Goal: Task Accomplishment & Management: Use online tool/utility

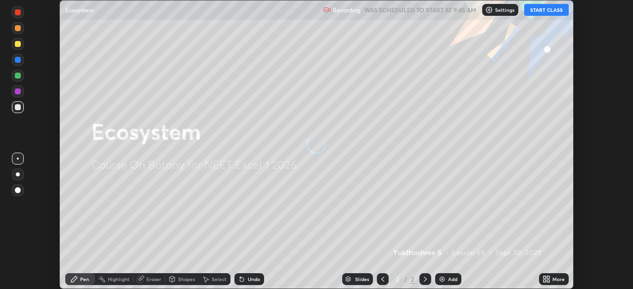
scroll to position [289, 633]
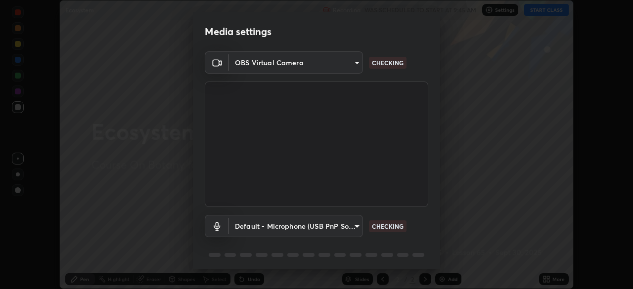
type input "09f294524f3521c037d78ee7cdb71511b6c9344afeed810a356f0d23342d5398"
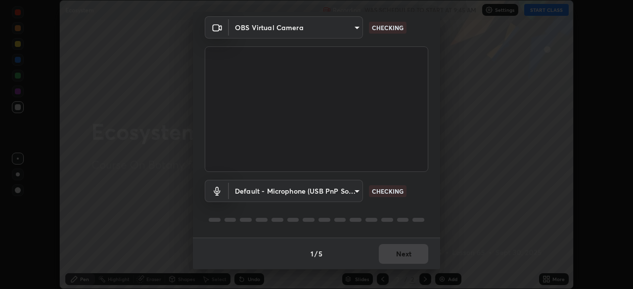
click at [342, 191] on body "Erase all Ecosystem Recording WAS SCHEDULED TO START AT 9:45 AM Settings START …" at bounding box center [316, 144] width 633 height 289
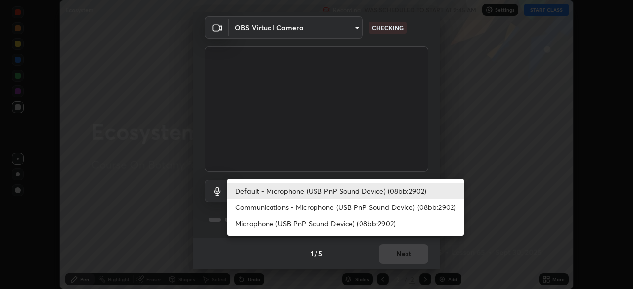
click at [350, 207] on li "Communications - Microphone (USB PnP Sound Device) (08bb:2902)" at bounding box center [346, 207] width 236 height 16
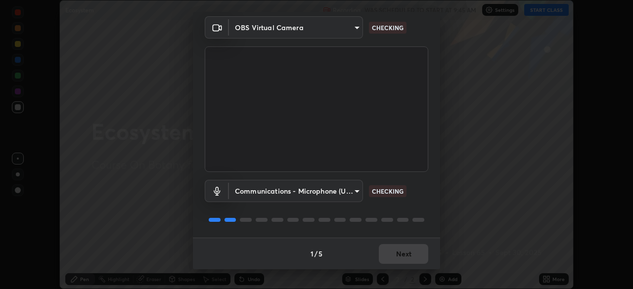
click at [346, 190] on body "Erase all Ecosystem Recording WAS SCHEDULED TO START AT 9:45 AM Settings START …" at bounding box center [316, 144] width 633 height 289
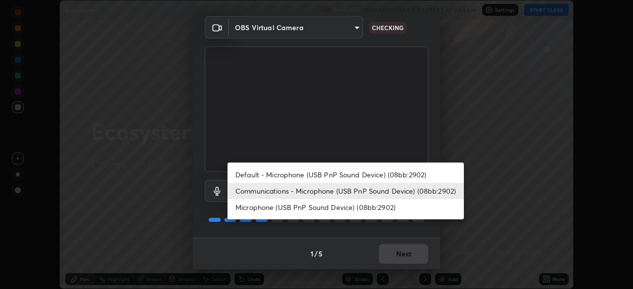
click at [358, 175] on li "Default - Microphone (USB PnP Sound Device) (08bb:2902)" at bounding box center [346, 175] width 236 height 16
type input "default"
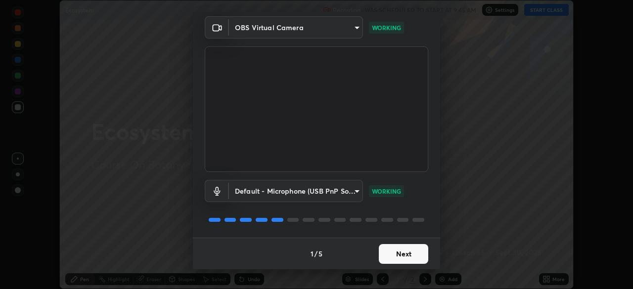
click at [400, 250] on button "Next" at bounding box center [403, 254] width 49 height 20
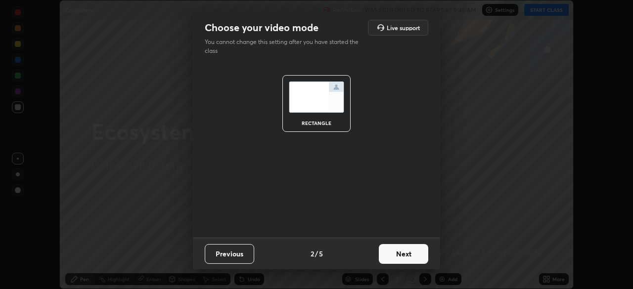
scroll to position [0, 0]
click at [403, 257] on button "Next" at bounding box center [403, 254] width 49 height 20
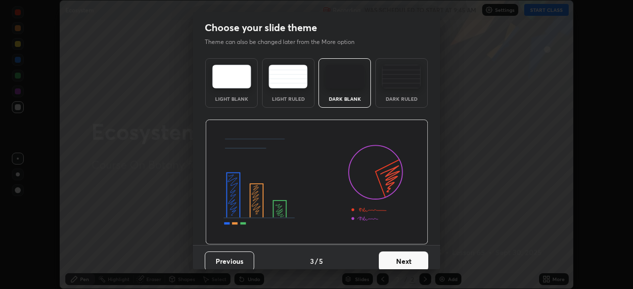
click at [409, 255] on button "Next" at bounding box center [403, 262] width 49 height 20
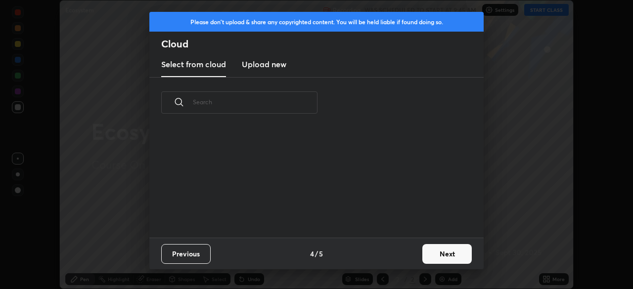
click at [448, 253] on button "Next" at bounding box center [446, 254] width 49 height 20
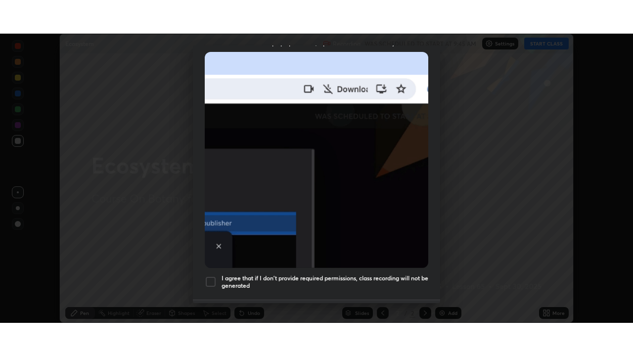
scroll to position [237, 0]
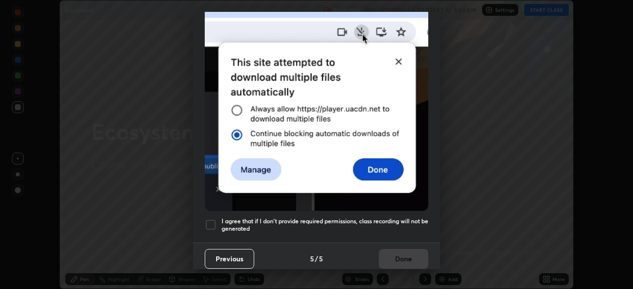
click at [213, 224] on div at bounding box center [211, 225] width 12 height 12
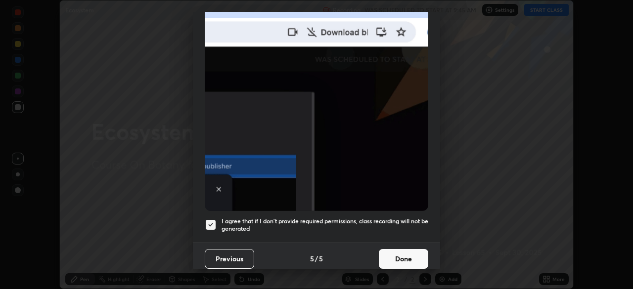
click at [403, 253] on button "Done" at bounding box center [403, 259] width 49 height 20
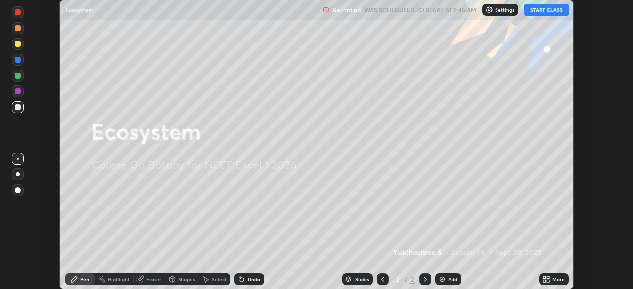
click at [550, 11] on button "START CLASS" at bounding box center [546, 10] width 45 height 12
click at [556, 278] on div "More" at bounding box center [559, 279] width 12 height 5
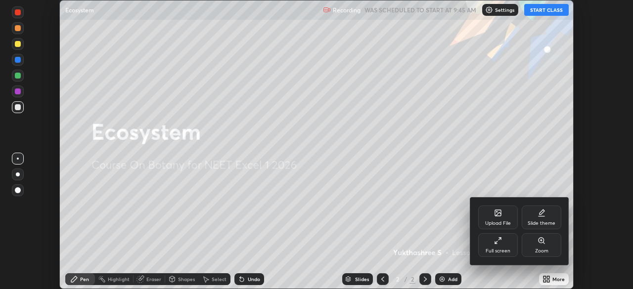
click at [504, 250] on div "Full screen" at bounding box center [498, 251] width 25 height 5
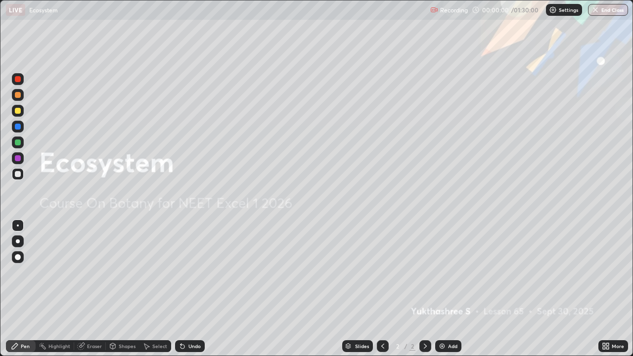
scroll to position [356, 633]
click at [613, 289] on div "More" at bounding box center [618, 346] width 12 height 5
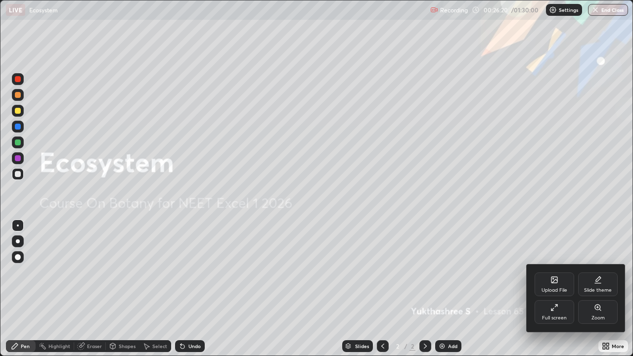
click at [600, 286] on div "Slide theme" at bounding box center [598, 285] width 40 height 24
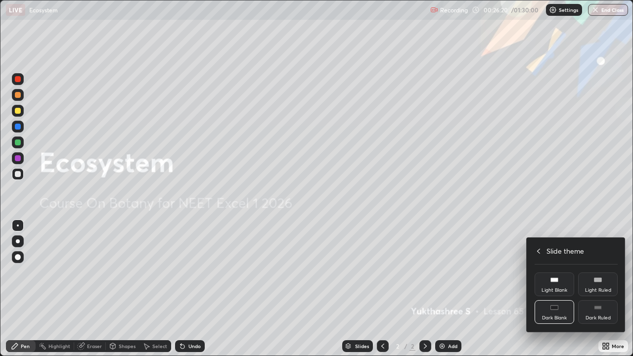
click at [601, 289] on div "Dark Ruled" at bounding box center [598, 318] width 25 height 5
click at [492, 289] on div at bounding box center [316, 178] width 633 height 356
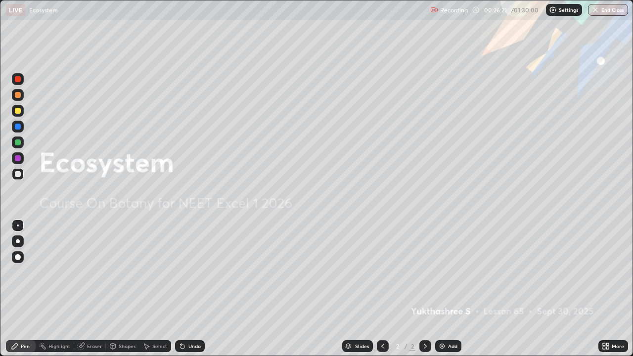
click at [448, 289] on div "Add" at bounding box center [448, 346] width 26 height 12
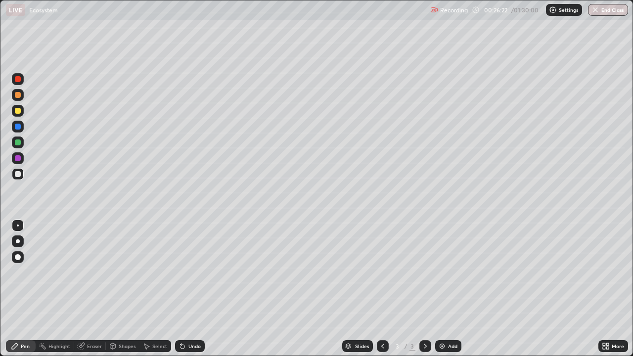
click at [17, 145] on div at bounding box center [18, 142] width 6 height 6
click at [17, 96] on div at bounding box center [18, 95] width 6 height 6
click at [18, 115] on div at bounding box center [18, 111] width 12 height 12
click at [18, 143] on div at bounding box center [18, 142] width 6 height 6
click at [18, 111] on div at bounding box center [18, 111] width 6 height 6
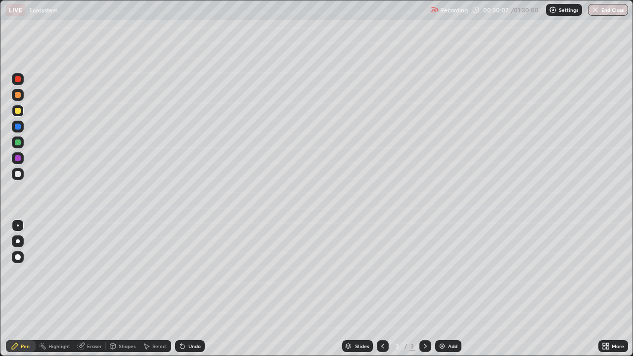
click at [17, 143] on div at bounding box center [18, 142] width 6 height 6
click at [18, 174] on div at bounding box center [18, 174] width 6 height 6
click at [195, 289] on div "Undo" at bounding box center [190, 346] width 30 height 12
click at [194, 289] on div "Undo" at bounding box center [190, 346] width 30 height 12
click at [197, 289] on div "Undo" at bounding box center [190, 346] width 30 height 12
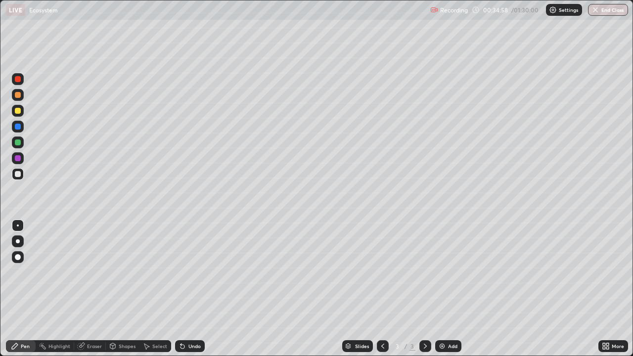
click at [18, 111] on div at bounding box center [18, 111] width 6 height 6
click at [444, 289] on img at bounding box center [442, 346] width 8 height 8
click at [20, 111] on div at bounding box center [18, 111] width 6 height 6
click at [17, 146] on div at bounding box center [18, 143] width 12 height 12
click at [23, 241] on div at bounding box center [18, 241] width 12 height 12
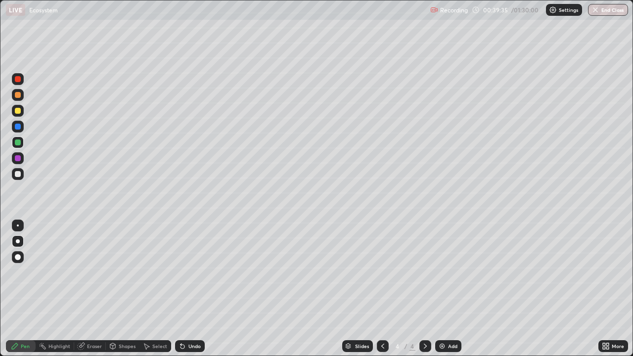
click at [18, 226] on div at bounding box center [18, 226] width 2 height 2
click at [22, 174] on div at bounding box center [18, 174] width 12 height 12
click at [193, 289] on div "Undo" at bounding box center [190, 346] width 30 height 12
click at [19, 144] on div at bounding box center [18, 142] width 6 height 6
click at [18, 112] on div at bounding box center [18, 111] width 6 height 6
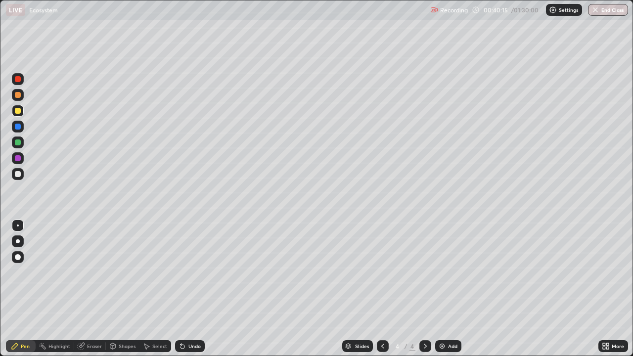
click at [20, 96] on div at bounding box center [18, 95] width 6 height 6
click at [17, 176] on div at bounding box center [18, 174] width 6 height 6
click at [18, 161] on div at bounding box center [18, 158] width 6 height 6
click at [22, 176] on div at bounding box center [18, 174] width 12 height 12
click at [18, 83] on div at bounding box center [18, 79] width 12 height 12
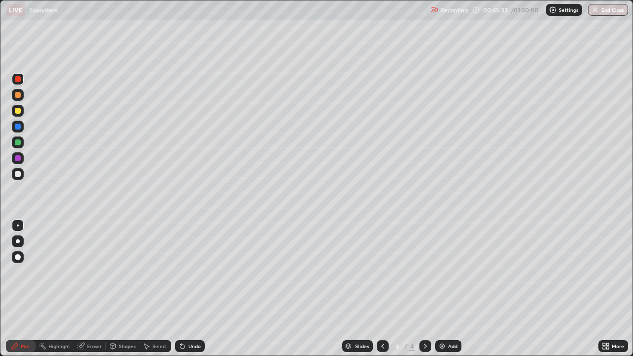
click at [21, 175] on div at bounding box center [18, 174] width 12 height 12
click at [196, 289] on div "Undo" at bounding box center [194, 346] width 12 height 5
click at [448, 289] on div "Add" at bounding box center [452, 346] width 9 height 5
click at [18, 129] on div at bounding box center [18, 127] width 6 height 6
click at [18, 147] on div at bounding box center [18, 143] width 12 height 12
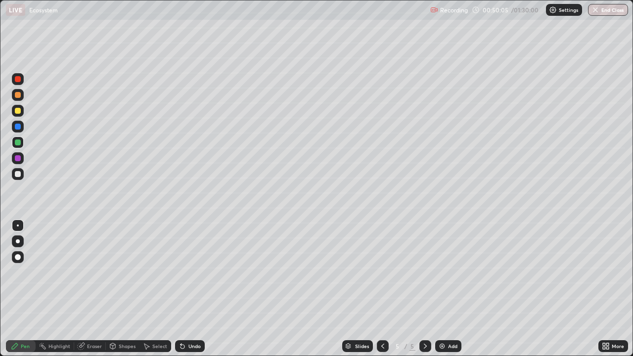
click at [19, 110] on div at bounding box center [18, 111] width 6 height 6
click at [19, 95] on div at bounding box center [18, 95] width 6 height 6
click at [18, 142] on div at bounding box center [18, 142] width 6 height 6
click at [18, 128] on div at bounding box center [18, 127] width 6 height 6
click at [152, 289] on div "Select" at bounding box center [155, 346] width 32 height 12
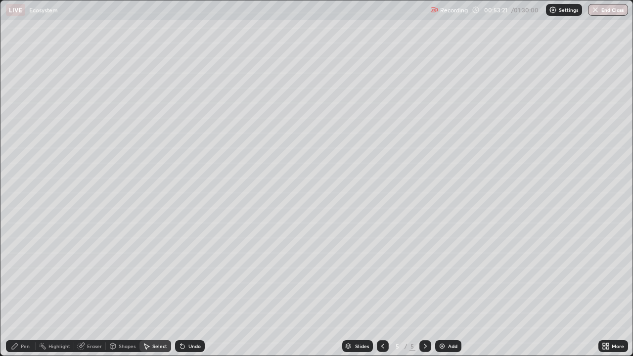
click at [233, 214] on div "0 ° Undo Copy Duplicate Duplicate to new slide Delete" at bounding box center [316, 177] width 632 height 355
click at [22, 289] on div "Pen" at bounding box center [25, 346] width 9 height 5
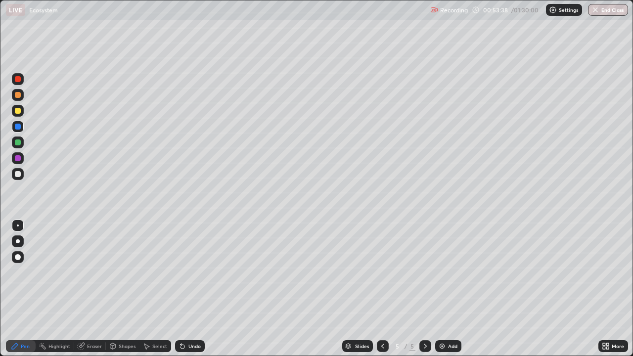
click at [16, 144] on div at bounding box center [18, 142] width 6 height 6
click at [198, 289] on div "Undo" at bounding box center [194, 346] width 12 height 5
click at [188, 289] on div "Undo" at bounding box center [194, 346] width 12 height 5
click at [447, 289] on div "Add" at bounding box center [448, 346] width 26 height 12
click at [381, 289] on icon at bounding box center [383, 346] width 8 height 8
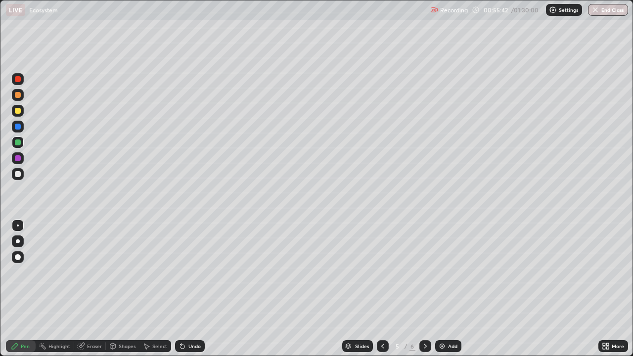
click at [423, 289] on icon at bounding box center [425, 346] width 8 height 8
click at [22, 108] on div at bounding box center [18, 111] width 12 height 12
click at [16, 177] on div at bounding box center [18, 174] width 6 height 6
click at [449, 289] on div "Add" at bounding box center [452, 346] width 9 height 5
click at [382, 289] on icon at bounding box center [383, 346] width 8 height 8
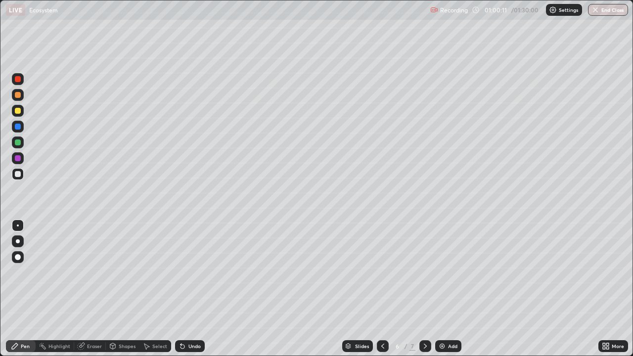
click at [382, 289] on icon at bounding box center [383, 346] width 8 height 8
click at [424, 289] on icon at bounding box center [425, 346] width 8 height 8
click at [423, 289] on icon at bounding box center [425, 346] width 8 height 8
click at [18, 145] on div at bounding box center [18, 142] width 6 height 6
click at [188, 289] on div "Undo" at bounding box center [194, 346] width 12 height 5
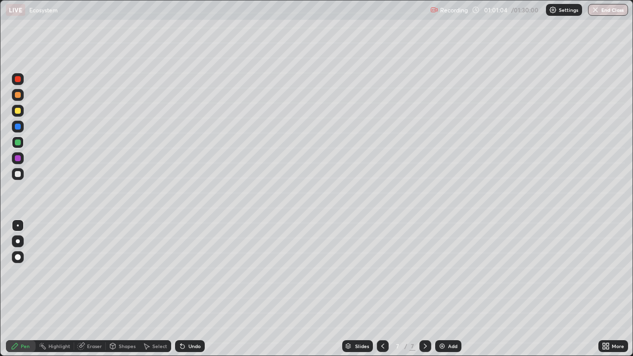
click at [189, 289] on div "Undo" at bounding box center [194, 346] width 12 height 5
click at [192, 289] on div "Undo" at bounding box center [194, 346] width 12 height 5
click at [195, 289] on div "Undo" at bounding box center [194, 346] width 12 height 5
click at [18, 156] on div at bounding box center [18, 158] width 6 height 6
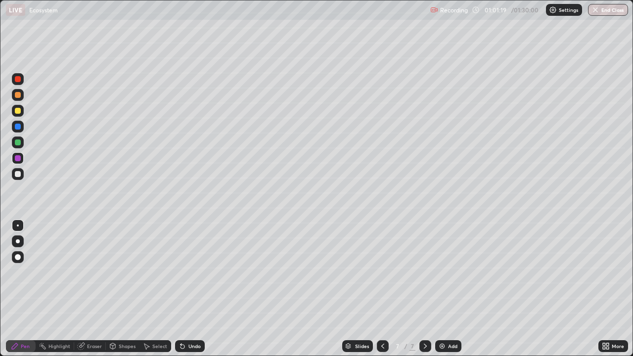
click at [192, 289] on div "Undo" at bounding box center [190, 346] width 30 height 12
click at [21, 112] on div at bounding box center [18, 111] width 12 height 12
click at [190, 289] on div "Undo" at bounding box center [194, 346] width 12 height 5
click at [190, 289] on div "Undo" at bounding box center [190, 346] width 30 height 12
click at [190, 289] on div "Undo" at bounding box center [194, 346] width 12 height 5
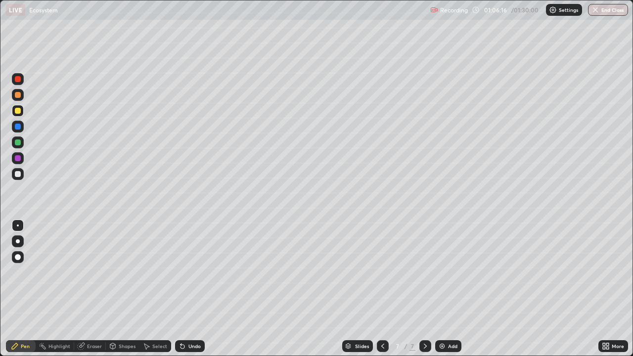
click at [18, 180] on div at bounding box center [18, 174] width 12 height 12
click at [606, 10] on button "End Class" at bounding box center [608, 10] width 40 height 12
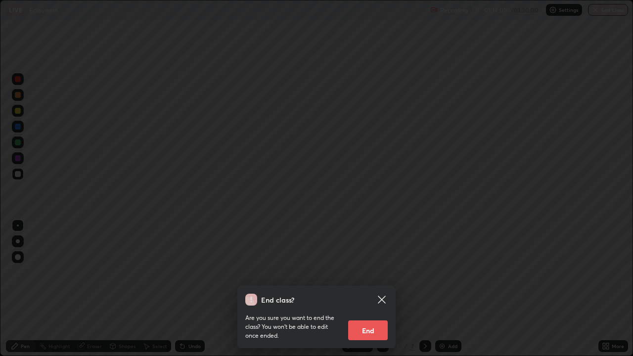
click at [367, 289] on button "End" at bounding box center [368, 331] width 40 height 20
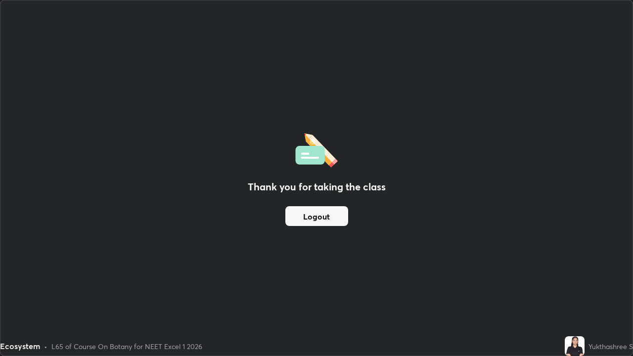
click at [325, 217] on button "Logout" at bounding box center [316, 216] width 63 height 20
